Goal: Task Accomplishment & Management: Manage account settings

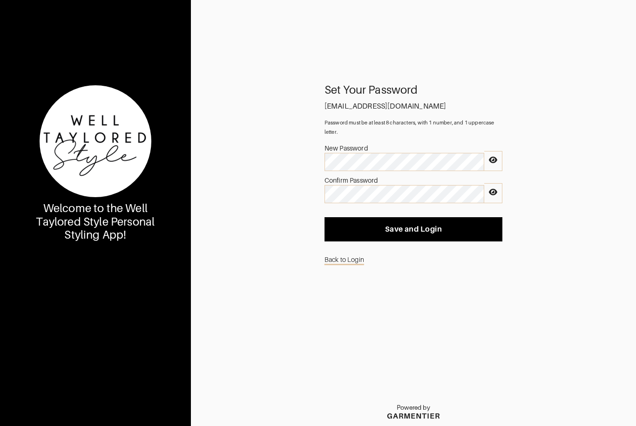
click at [496, 163] on icon at bounding box center [493, 160] width 8 height 7
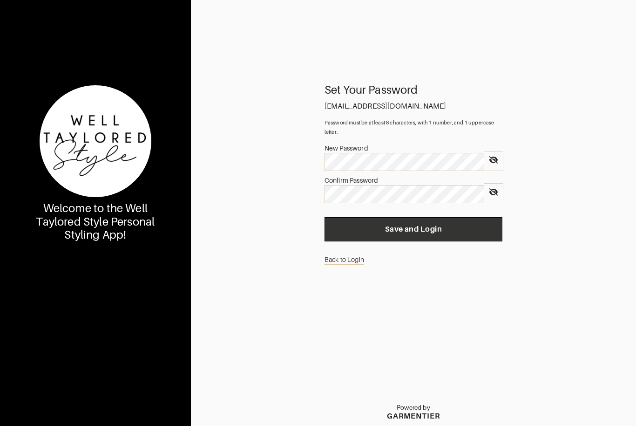
click at [414, 240] on button "Save and Login" at bounding box center [414, 229] width 178 height 24
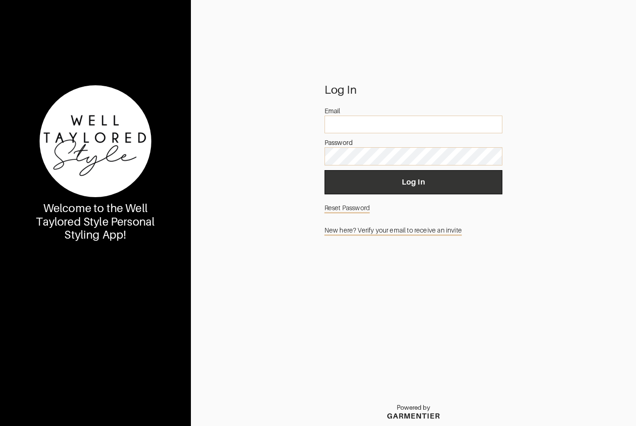
click at [403, 187] on span "Log In" at bounding box center [413, 181] width 163 height 9
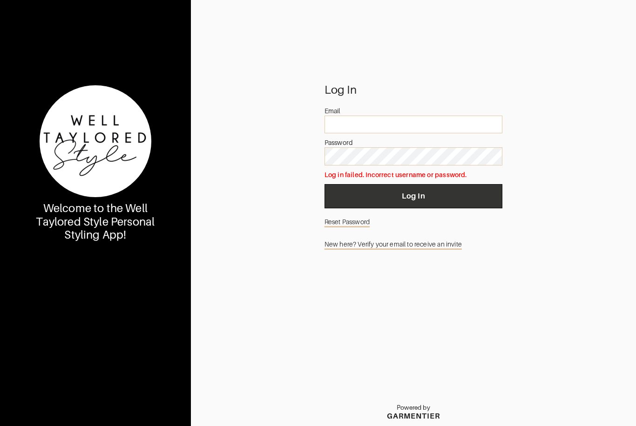
click at [403, 208] on button "Log In" at bounding box center [414, 196] width 178 height 24
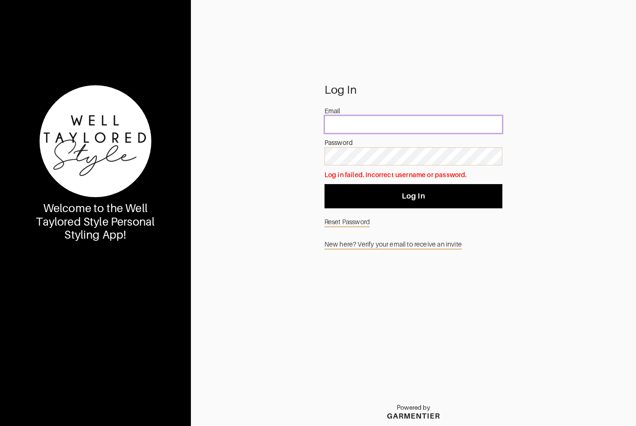
click at [378, 130] on input "email" at bounding box center [414, 125] width 178 height 18
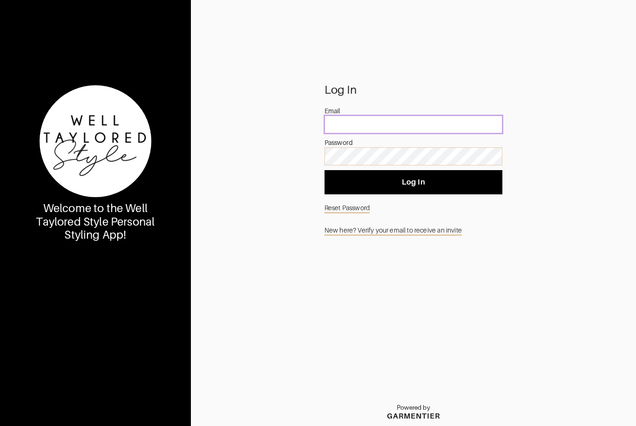
type input "[EMAIL_ADDRESS][DOMAIN_NAME]"
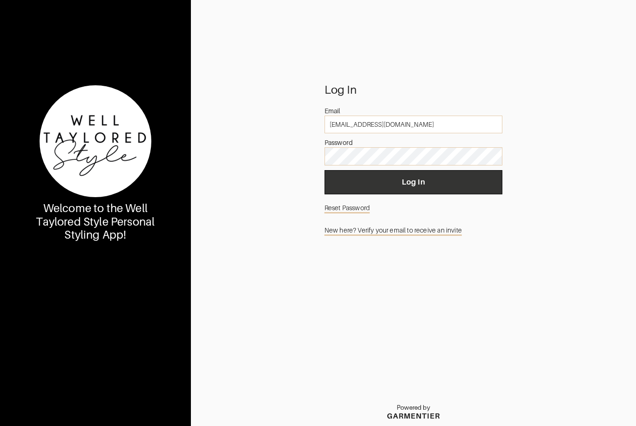
click at [414, 187] on span "Log In" at bounding box center [413, 181] width 163 height 9
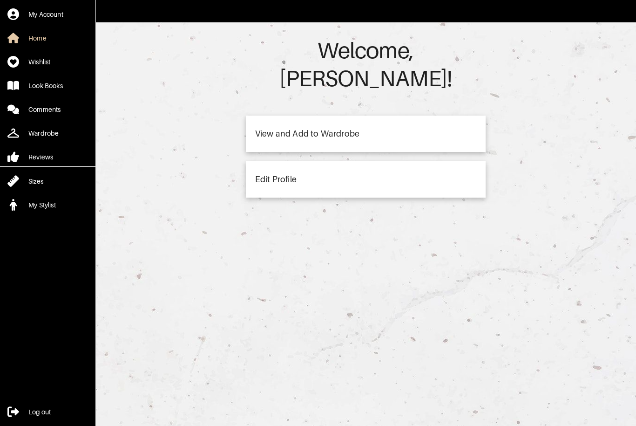
click at [329, 129] on div "View and Add to Wardrobe" at bounding box center [307, 133] width 104 height 8
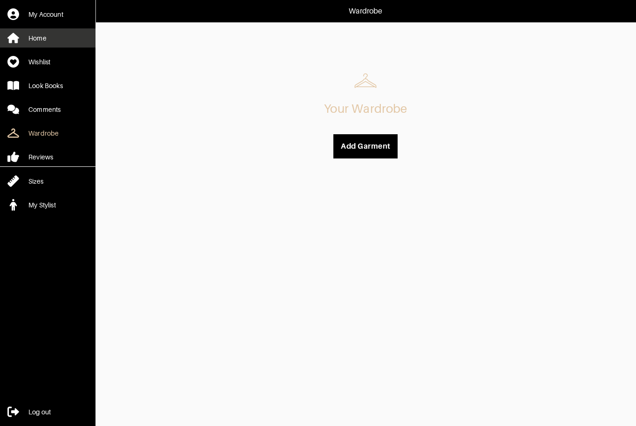
click at [41, 39] on div "Home" at bounding box center [37, 38] width 18 height 9
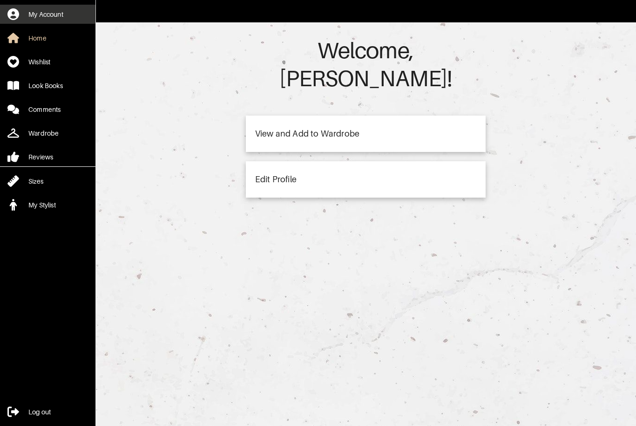
click at [54, 18] on div "My Account" at bounding box center [45, 14] width 35 height 9
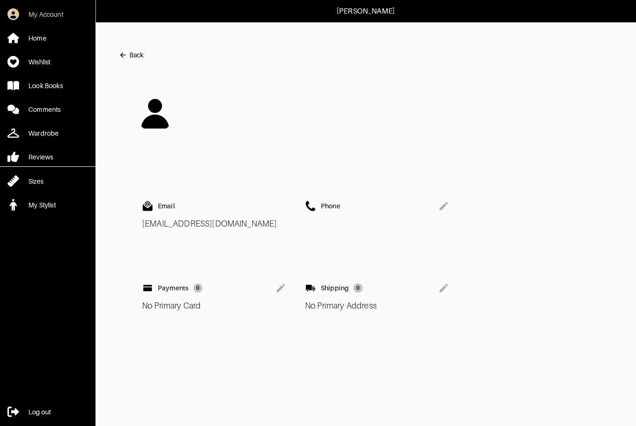
click at [445, 211] on icon at bounding box center [443, 205] width 11 height 11
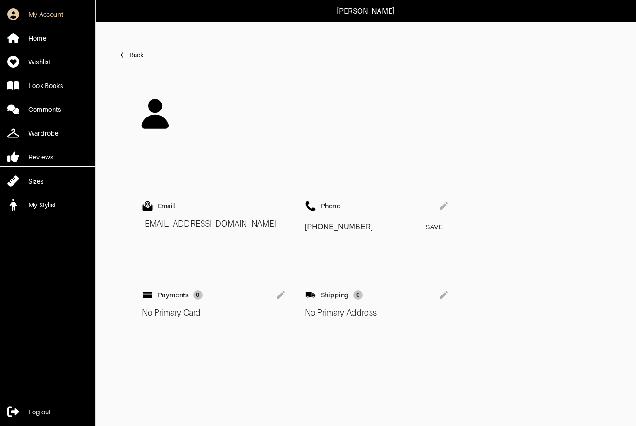
type input "[PHONE_NUMBER]"
click at [437, 227] on span "Save" at bounding box center [434, 227] width 22 height 12
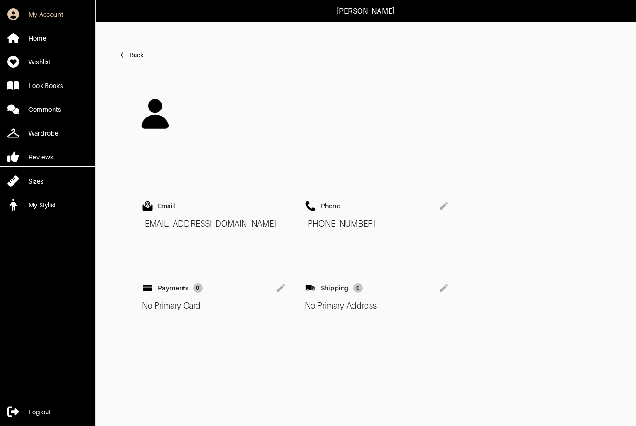
click at [444, 290] on icon at bounding box center [443, 287] width 11 height 11
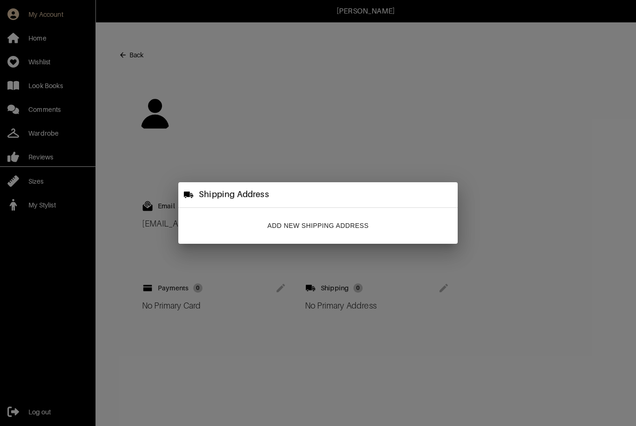
click at [310, 361] on div "Shipping Address Add New Shipping Address" at bounding box center [318, 213] width 636 height 426
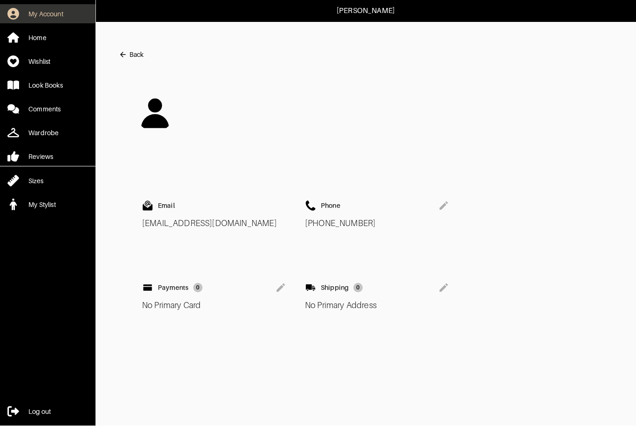
click at [57, 15] on div "My Account" at bounding box center [45, 14] width 35 height 9
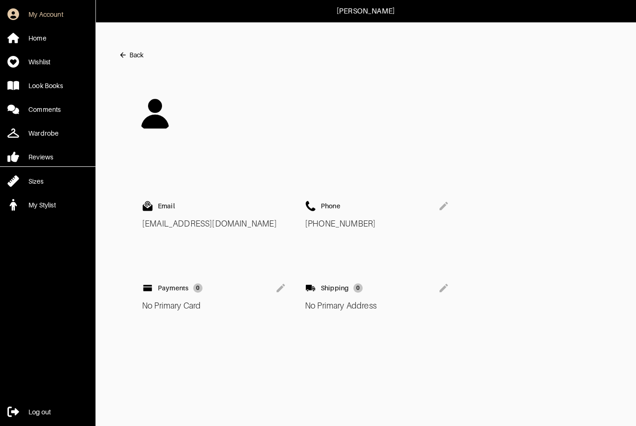
click at [134, 53] on div "Back" at bounding box center [136, 54] width 14 height 9
